Goal: Transaction & Acquisition: Download file/media

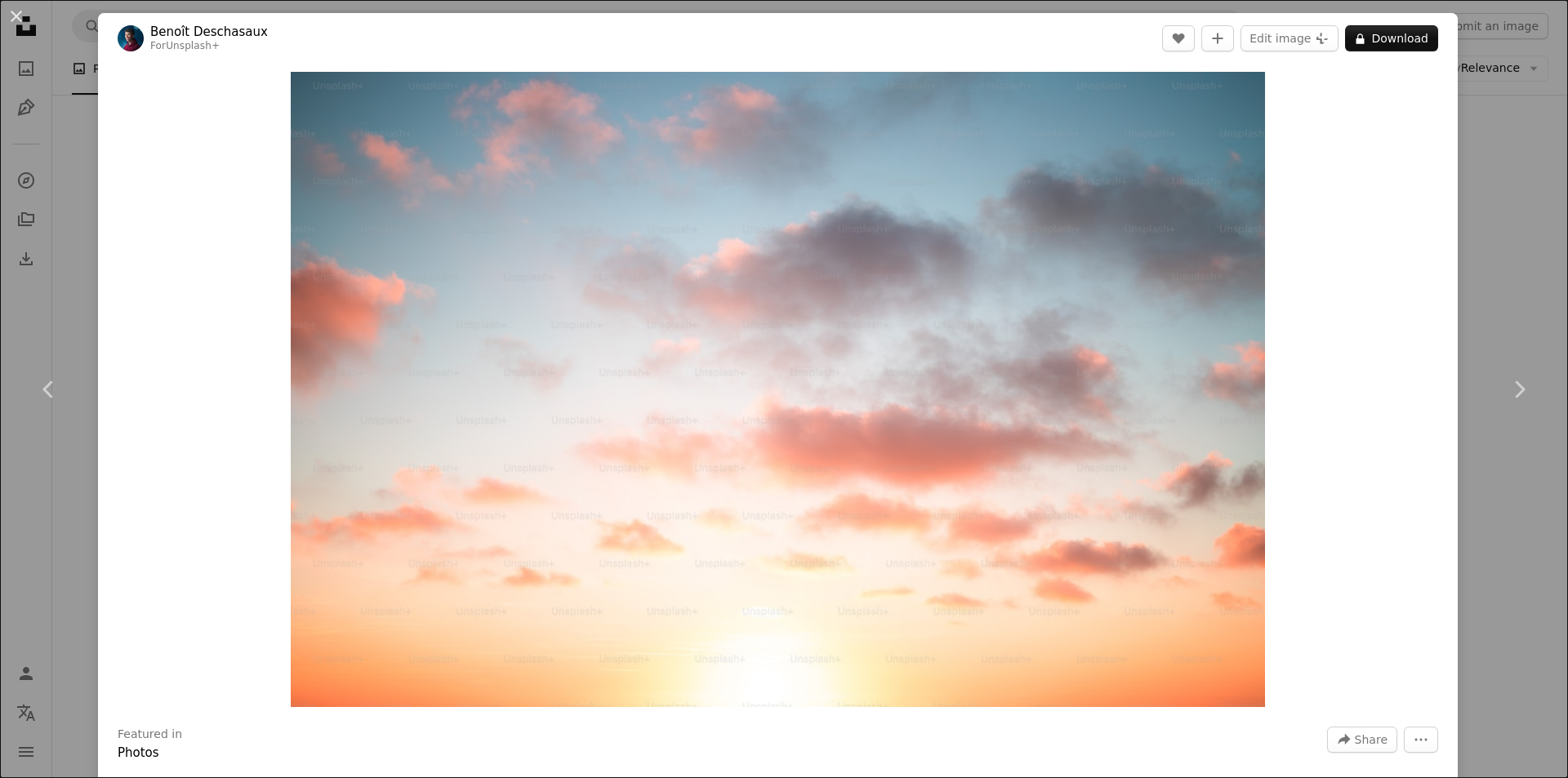
scroll to position [571, 0]
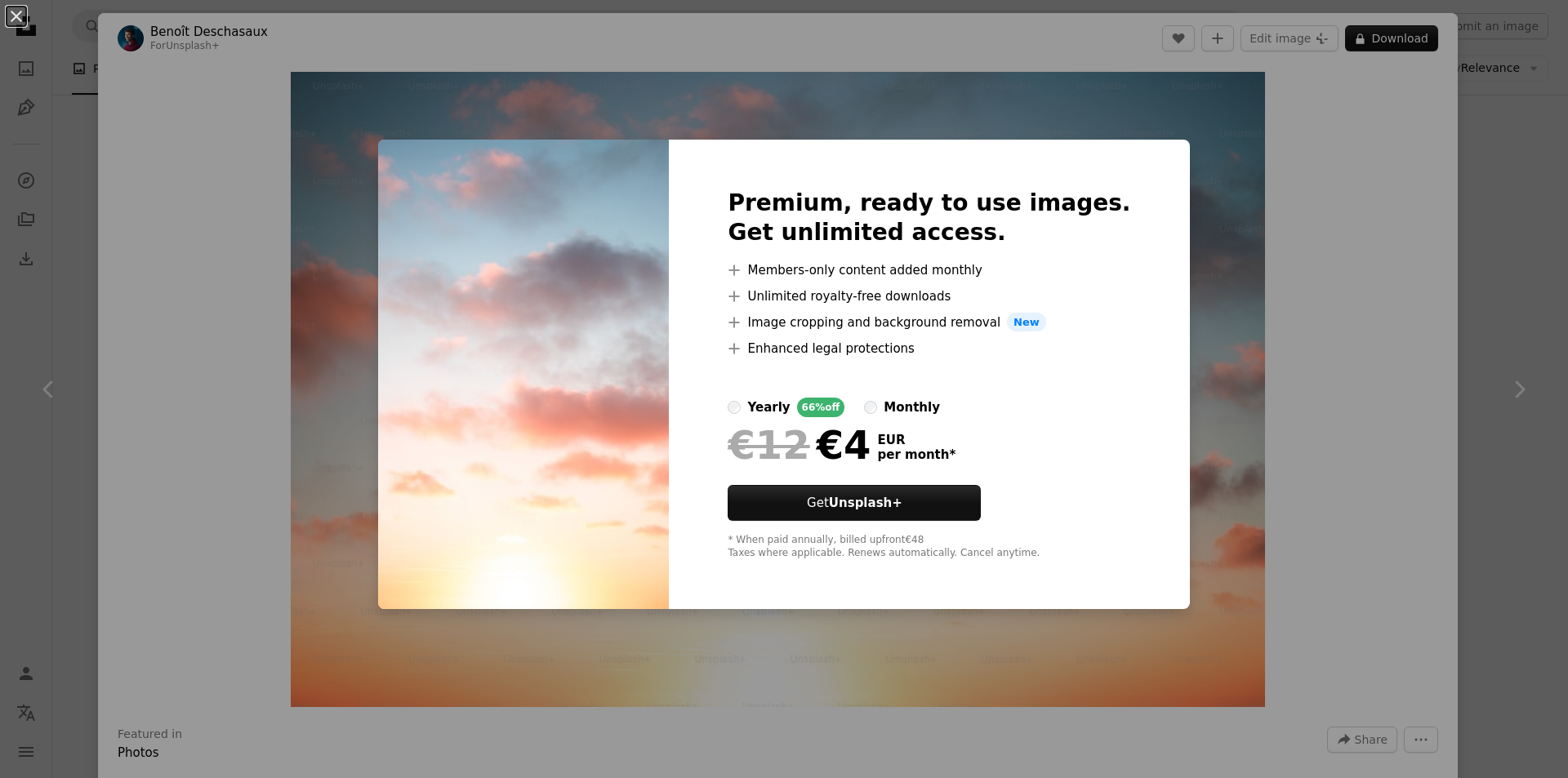
click at [1047, 122] on div "An X shape Premium, ready to use images. Get unlimited access. A plus sign Memb…" at bounding box center [784, 389] width 1568 height 778
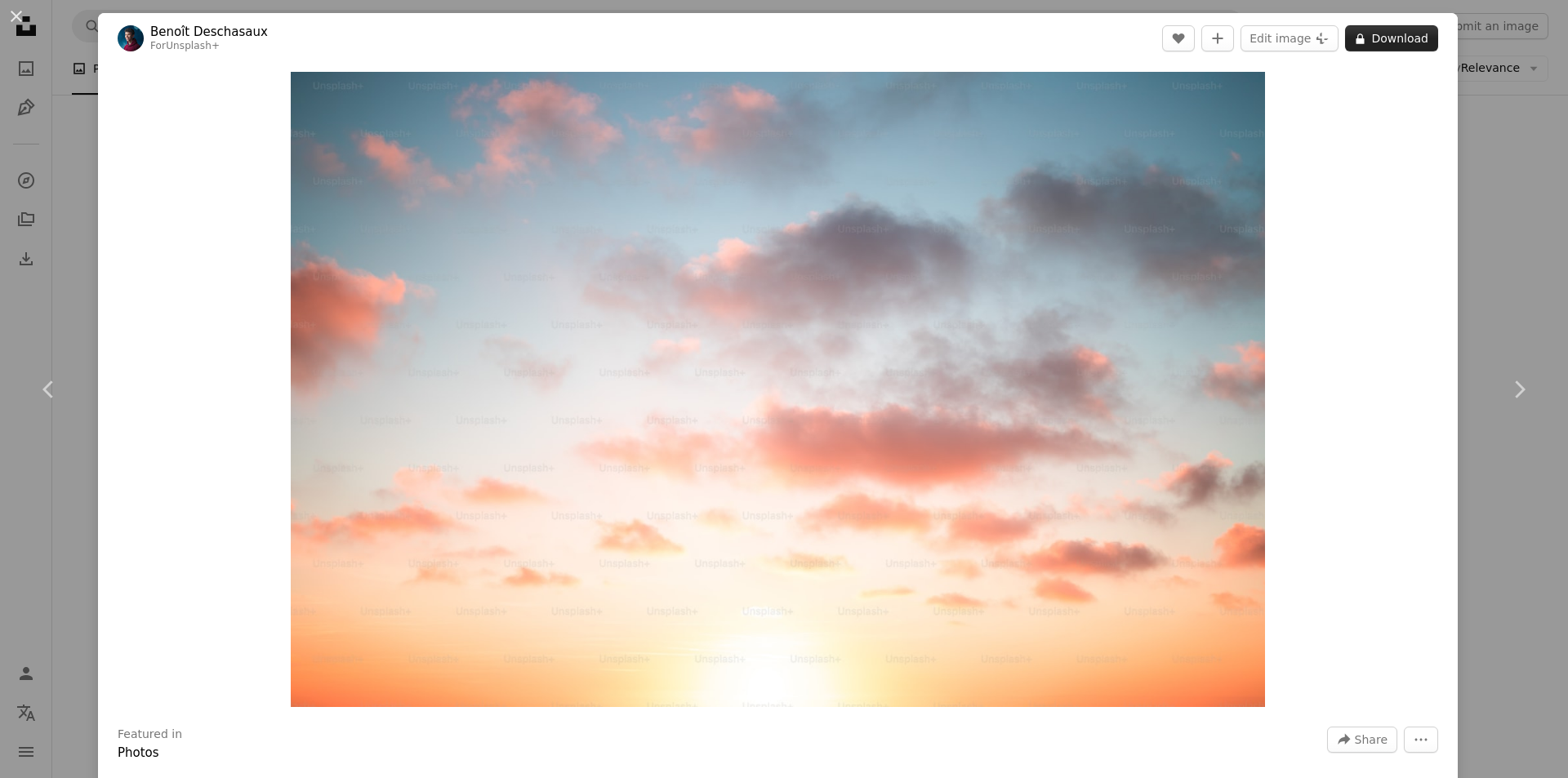
click at [1377, 45] on button "A lock Download" at bounding box center [1392, 39] width 93 height 27
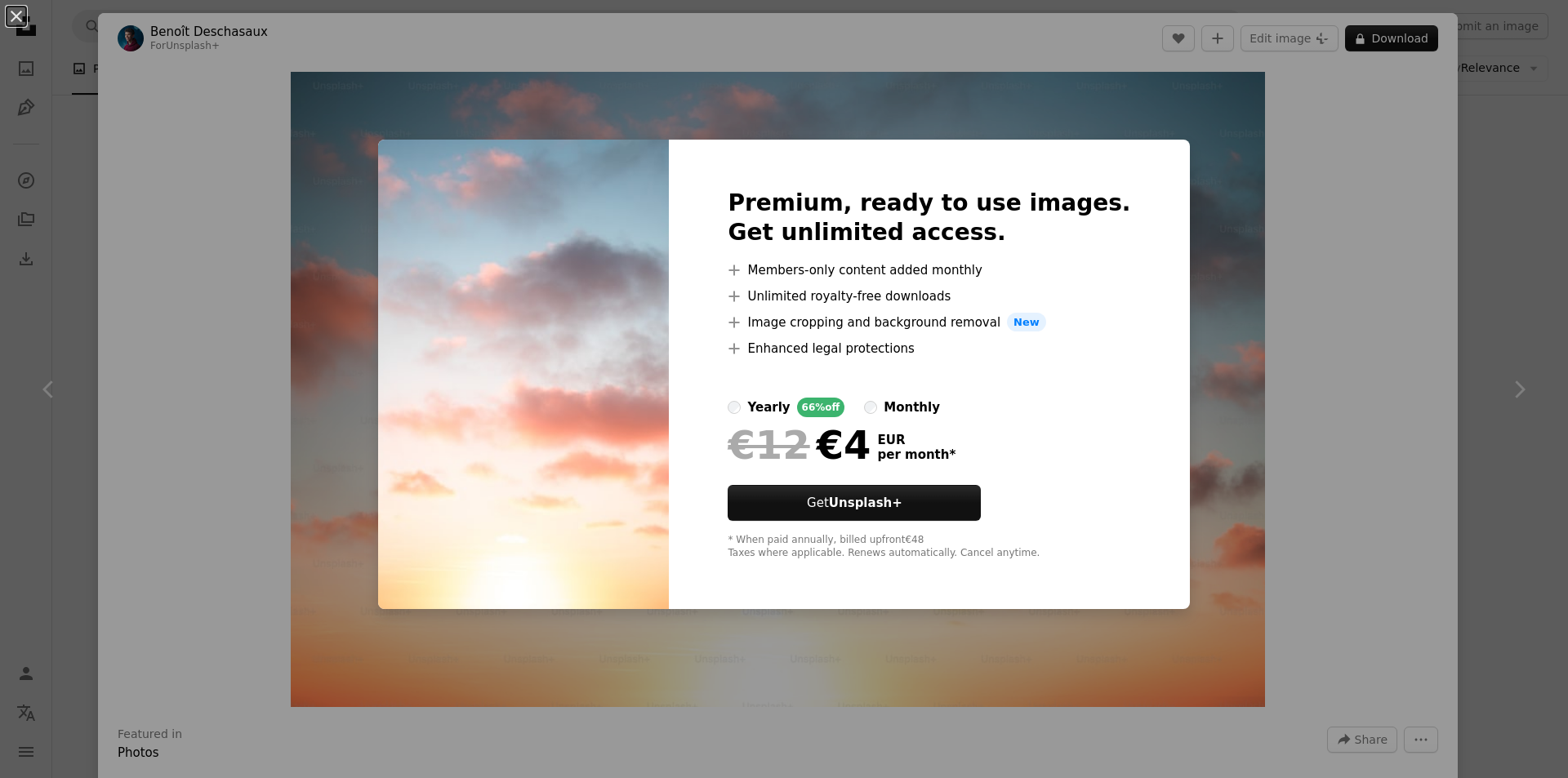
click at [1348, 105] on div "An X shape Premium, ready to use images. Get unlimited access. A plus sign Memb…" at bounding box center [784, 389] width 1568 height 778
